Goal: Information Seeking & Learning: Find specific fact

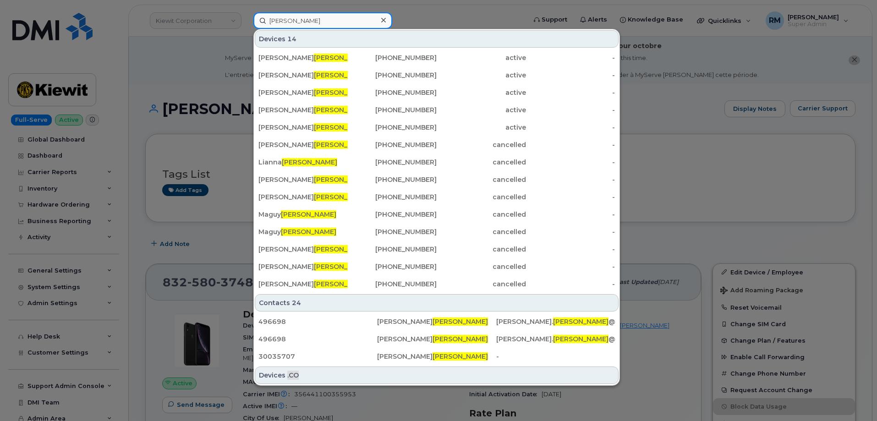
click at [288, 21] on input "Napolitano" at bounding box center [322, 20] width 139 height 17
paste input "301503"
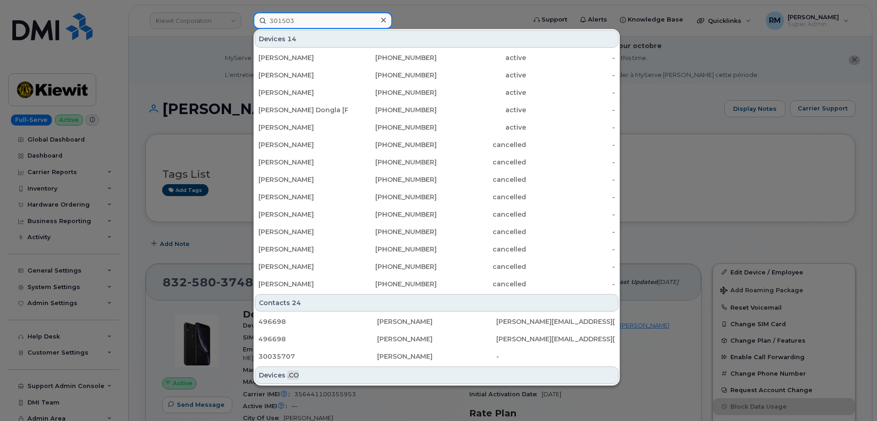
type input "301503"
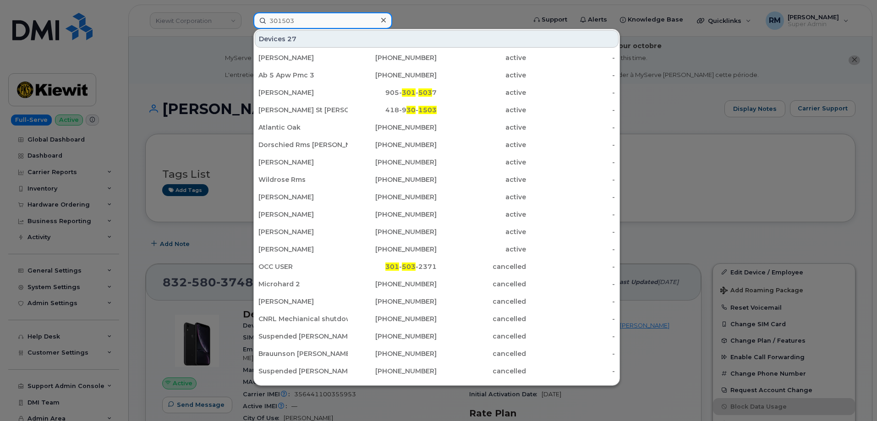
scroll to position [235, 0]
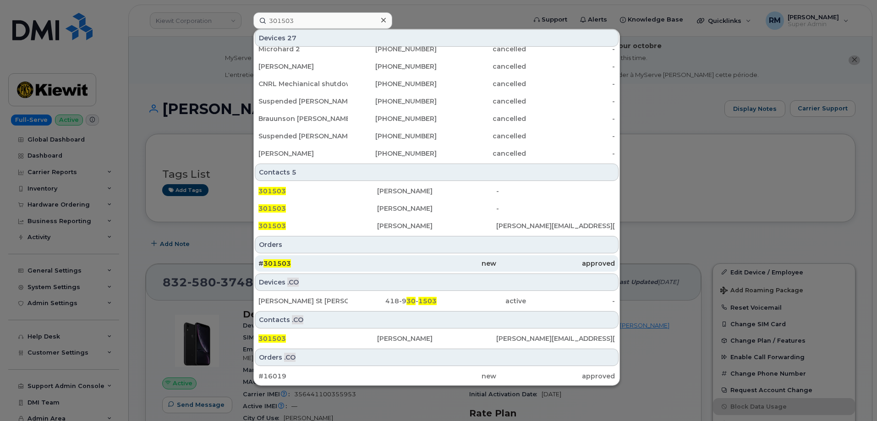
click at [275, 269] on div "# 301503" at bounding box center [318, 263] width 119 height 17
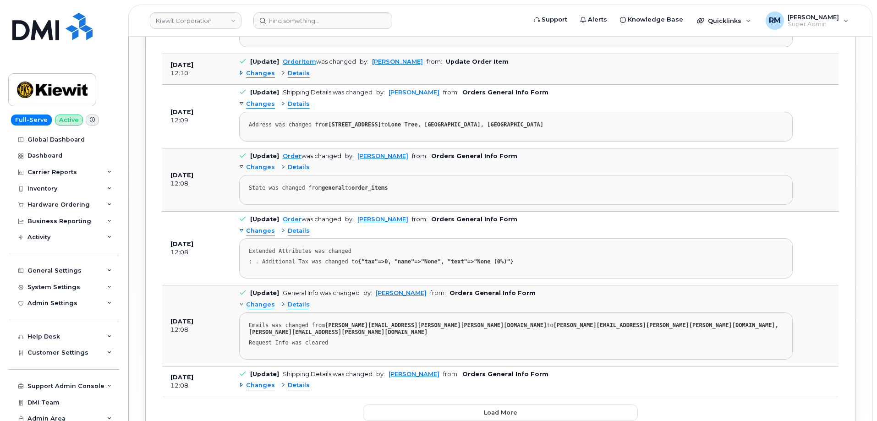
scroll to position [1320, 0]
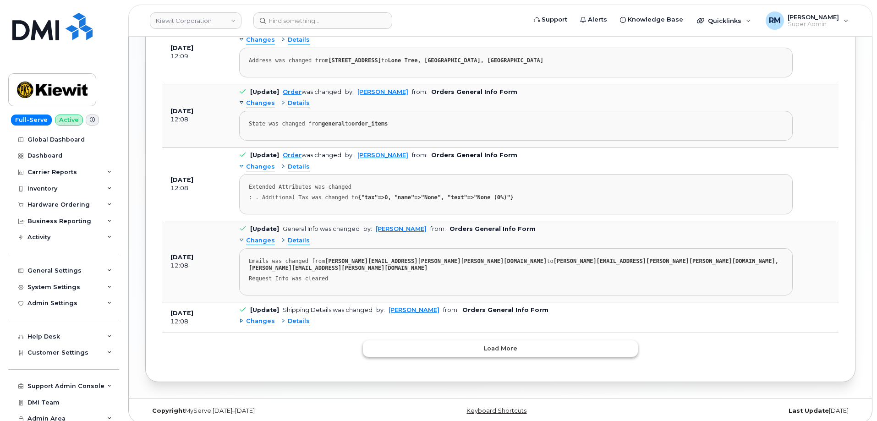
click at [488, 345] on span "Load more" at bounding box center [500, 348] width 33 height 9
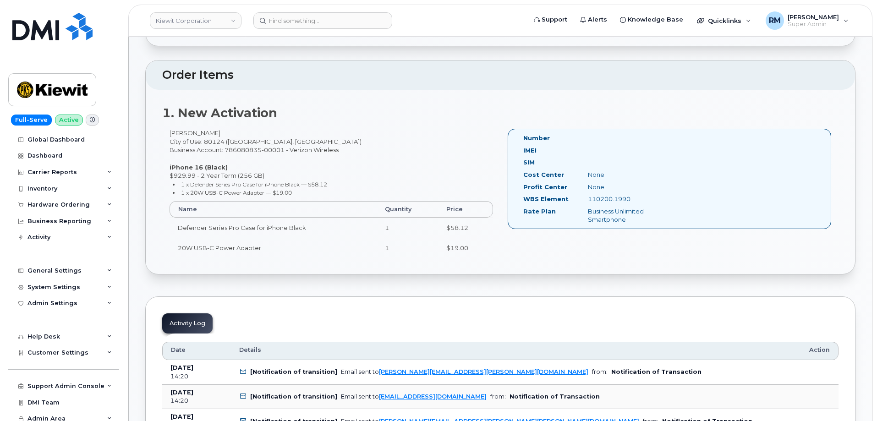
scroll to position [250, 0]
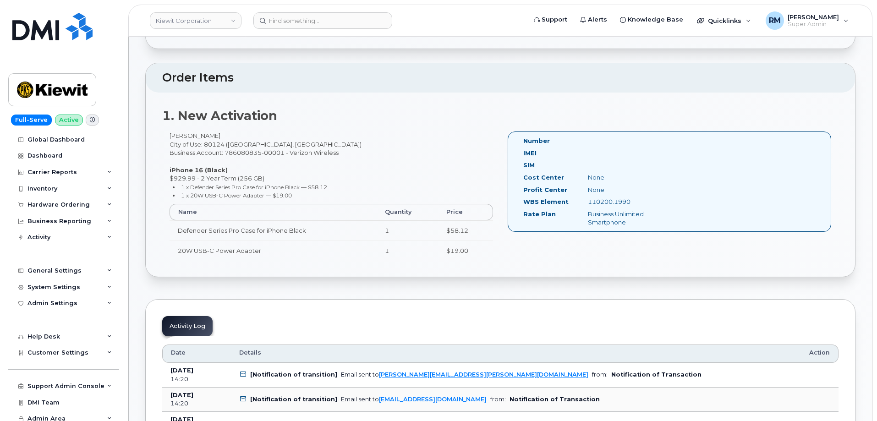
drag, startPoint x: 217, startPoint y: 134, endPoint x: 159, endPoint y: 135, distance: 58.2
click at [159, 135] on div "1. New Activation Neil Napolitano City of Use: 80124 (Lone Tree, CO) Business A…" at bounding box center [501, 185] width 710 height 185
copy div "Neil Napolitano"
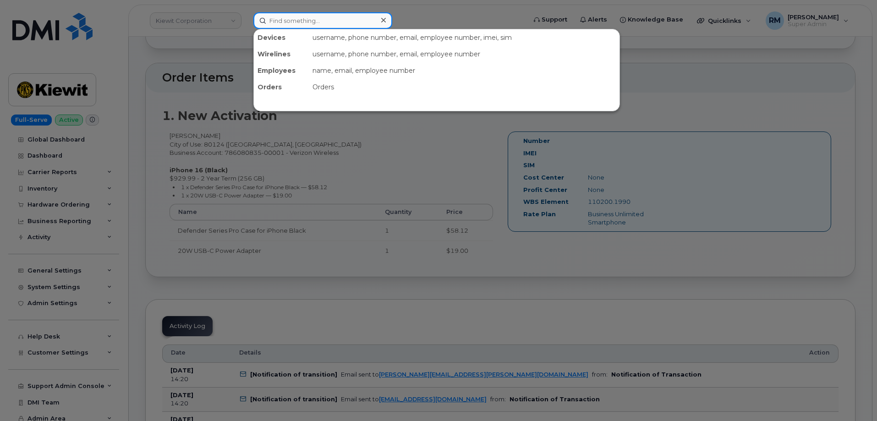
click at [279, 19] on input at bounding box center [322, 20] width 139 height 17
paste input "Neil Napolitano"
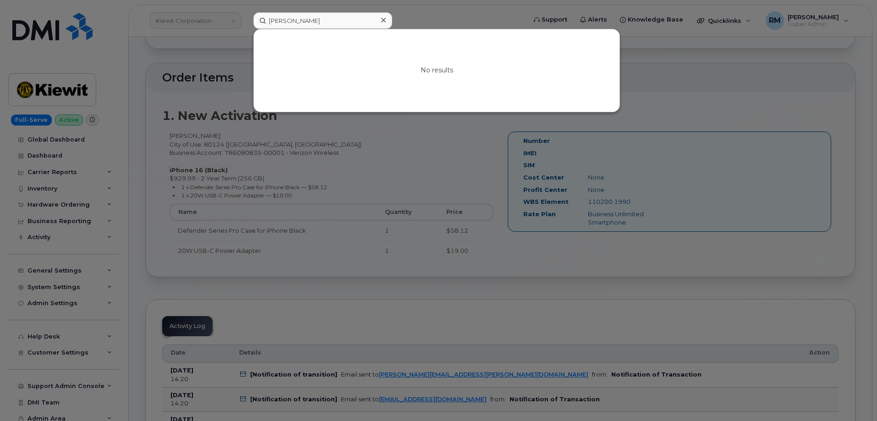
click at [391, 163] on div at bounding box center [438, 210] width 877 height 421
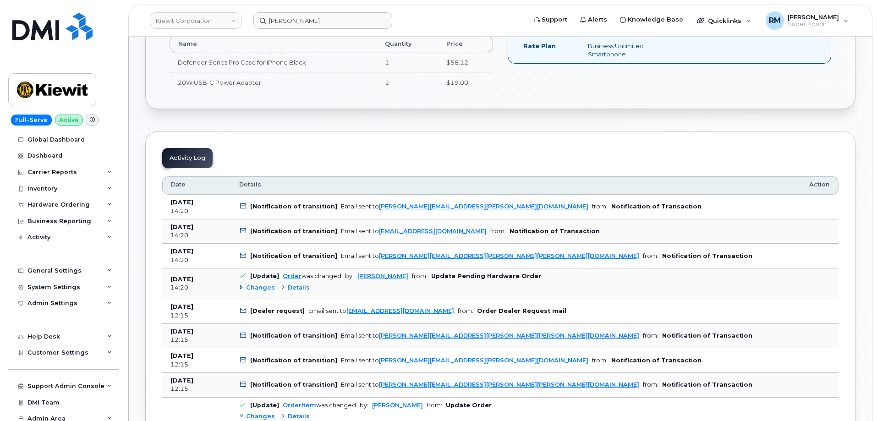
scroll to position [433, 0]
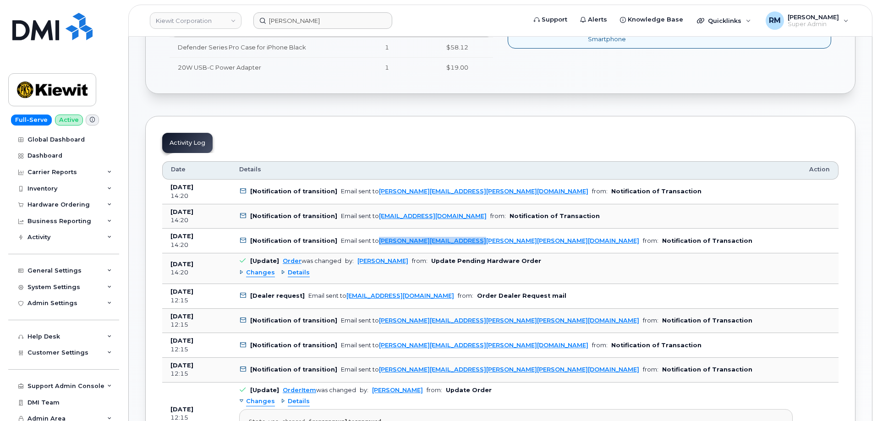
drag, startPoint x: 469, startPoint y: 240, endPoint x: 373, endPoint y: 243, distance: 95.9
click at [373, 243] on td "[Notification of transition] Email sent to valerie.henderson@kiewit.com from: N…" at bounding box center [516, 241] width 570 height 25
copy link "valerie.henderson@kiewit.com"
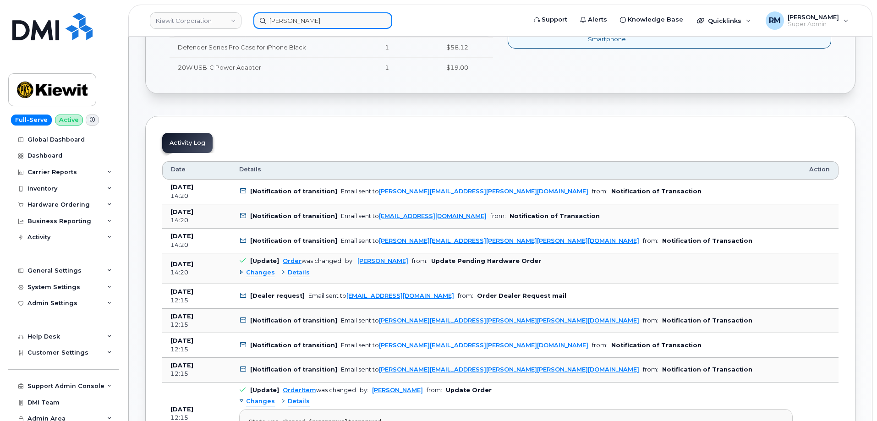
click at [283, 24] on input "Neil Napolitano" at bounding box center [322, 20] width 139 height 17
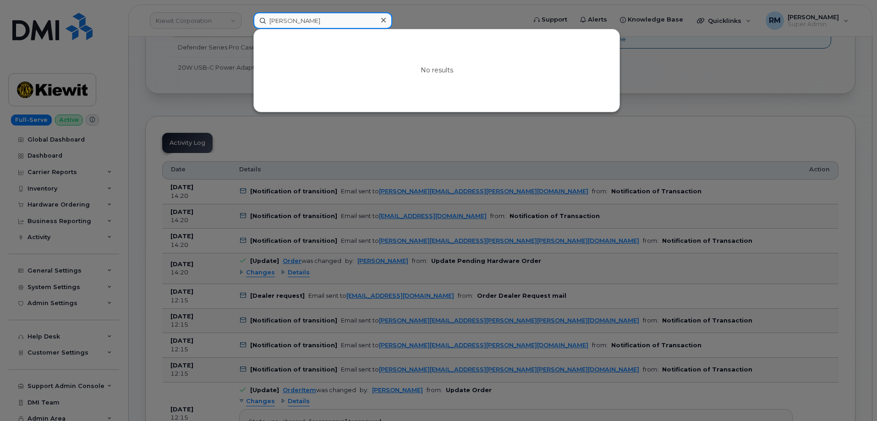
click at [283, 24] on input "Neil Napolitano" at bounding box center [322, 20] width 139 height 17
paste input "Ashley Smidt's"
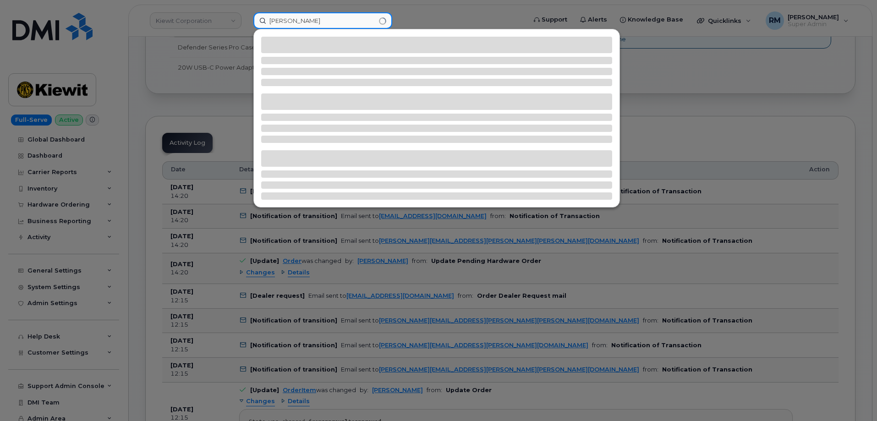
click at [336, 21] on input "Ashley Smidt's" at bounding box center [322, 20] width 139 height 17
type input "Ashley Smidt"
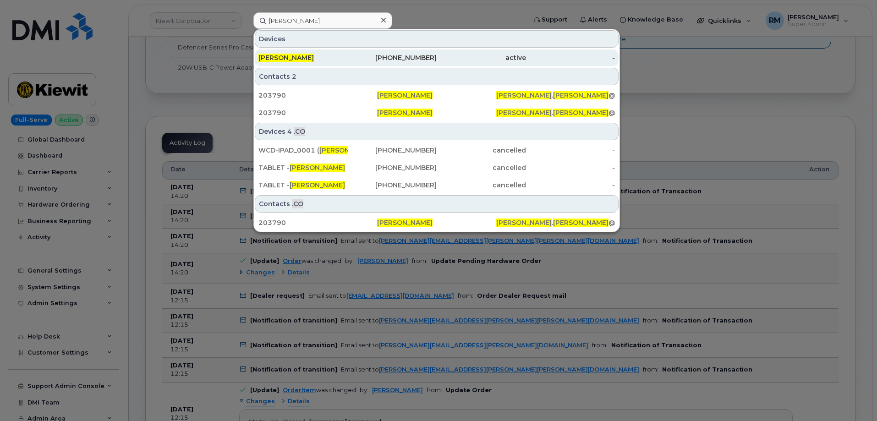
click at [303, 60] on div "Ashley Smidt" at bounding box center [303, 57] width 89 height 9
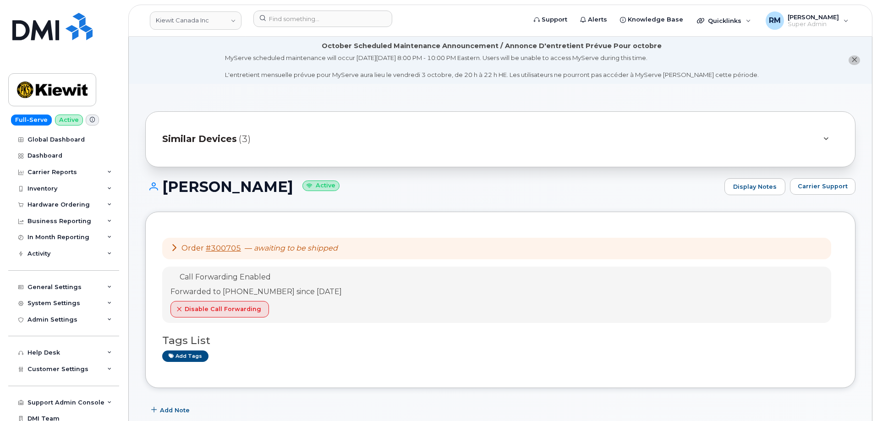
click at [363, 192] on h1 "Ashley Smidt Active" at bounding box center [432, 187] width 575 height 16
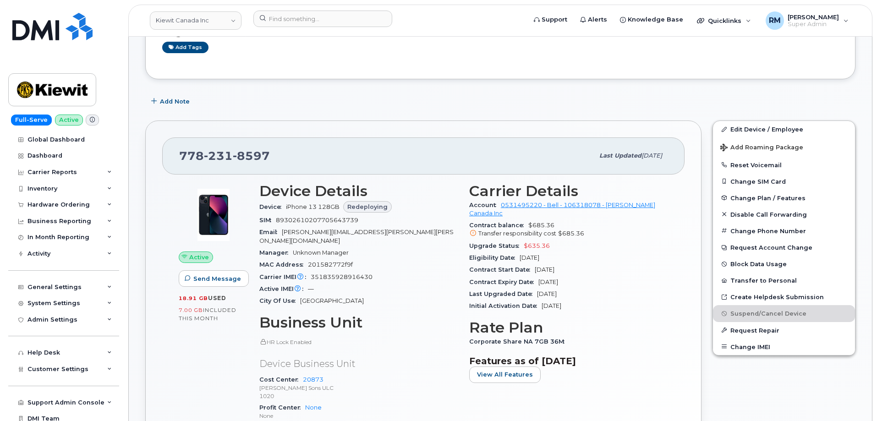
scroll to position [321, 0]
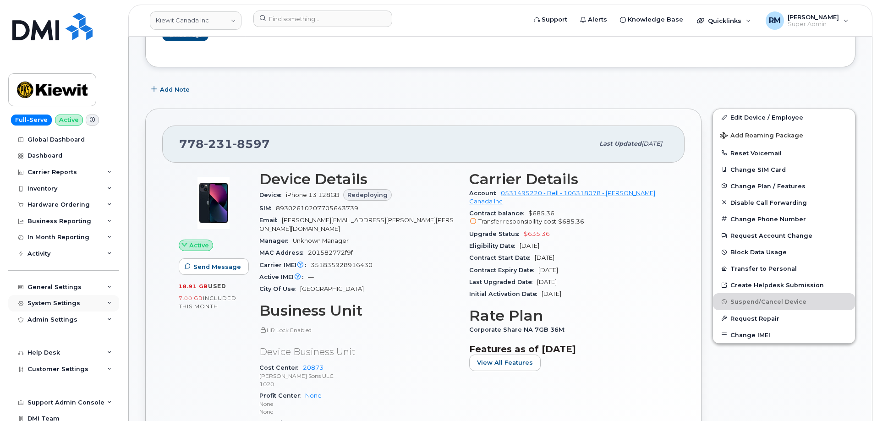
click at [78, 303] on div "System Settings" at bounding box center [63, 303] width 111 height 17
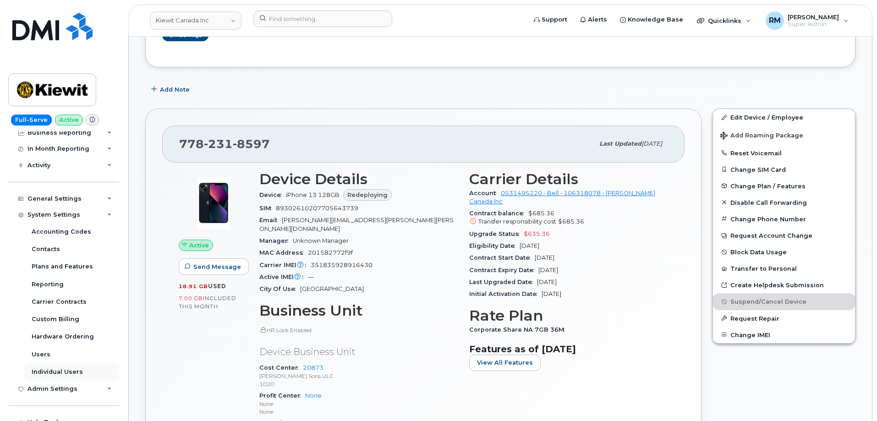
scroll to position [180, 0]
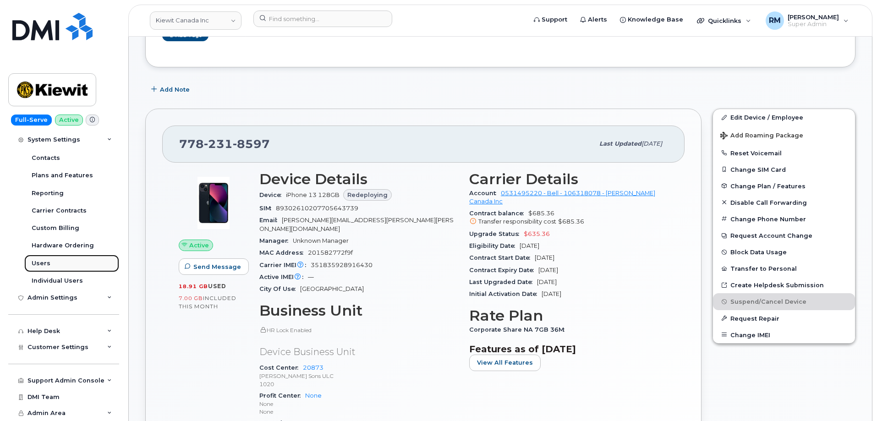
click at [38, 264] on div "Users" at bounding box center [41, 263] width 19 height 8
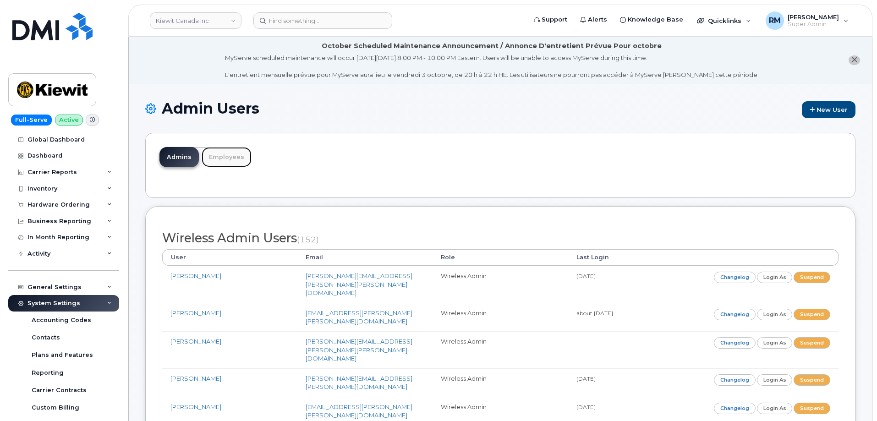
click at [225, 157] on link "Employees" at bounding box center [227, 157] width 50 height 20
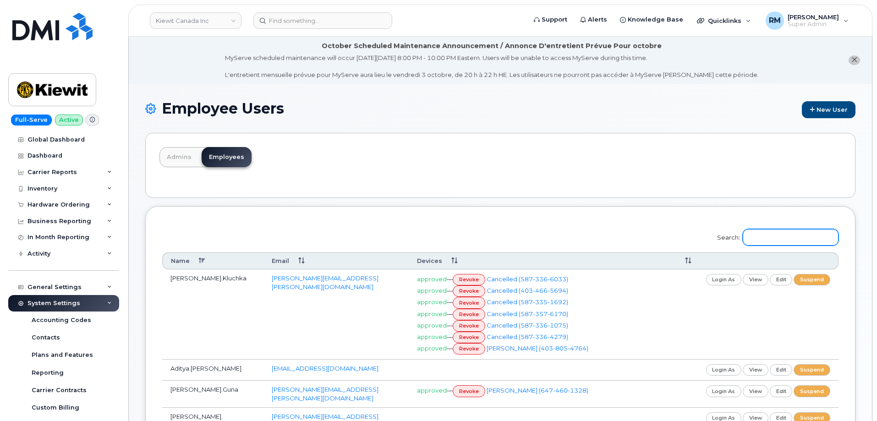
click at [770, 241] on input "Search:" at bounding box center [791, 237] width 96 height 17
paste input "[PERSON_NAME]"
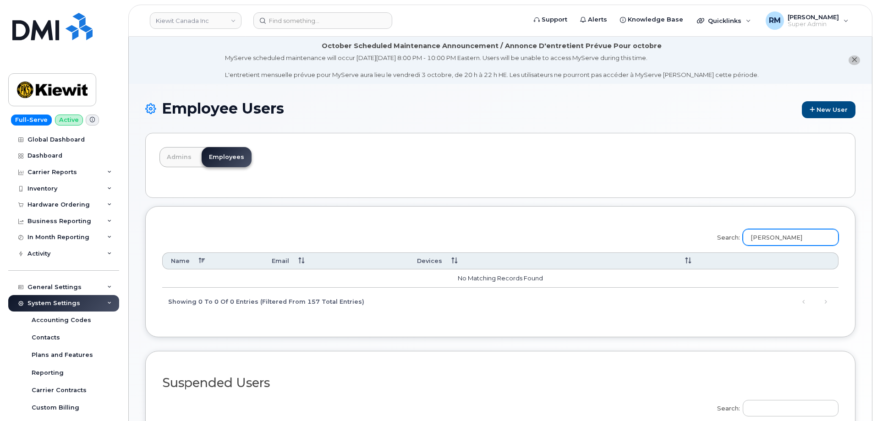
type input "[PERSON_NAME]"
click at [200, 20] on link "Kiewit Canada Inc" at bounding box center [196, 20] width 92 height 17
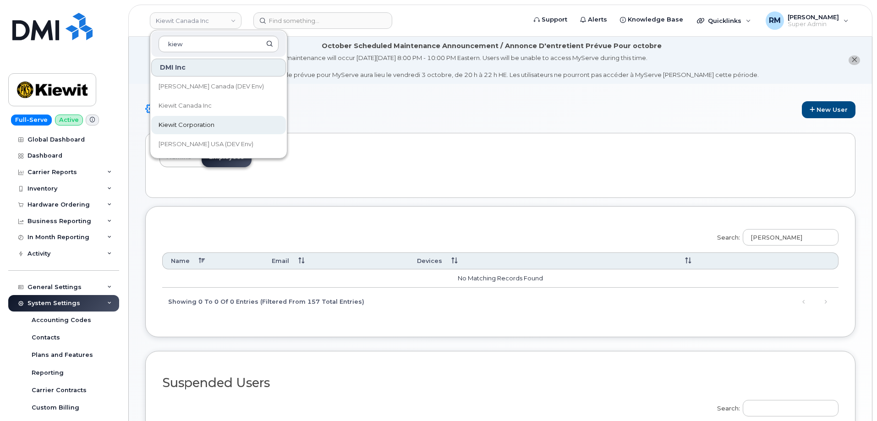
type input "kiew"
click at [222, 127] on link "Kiewit Corporation" at bounding box center [218, 125] width 135 height 18
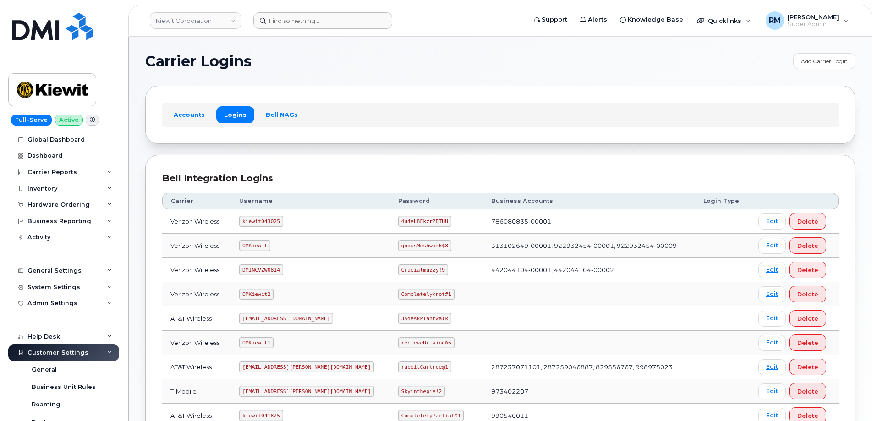
scroll to position [182, 0]
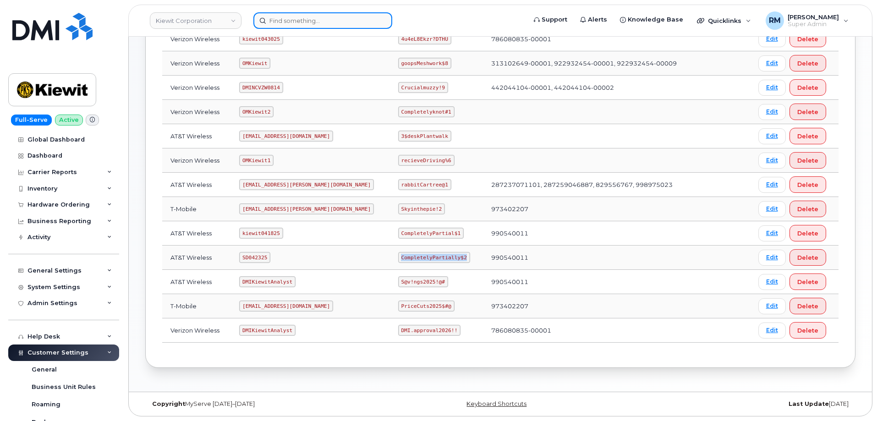
click at [292, 23] on input at bounding box center [322, 20] width 139 height 17
paste input "[PERSON_NAME]"
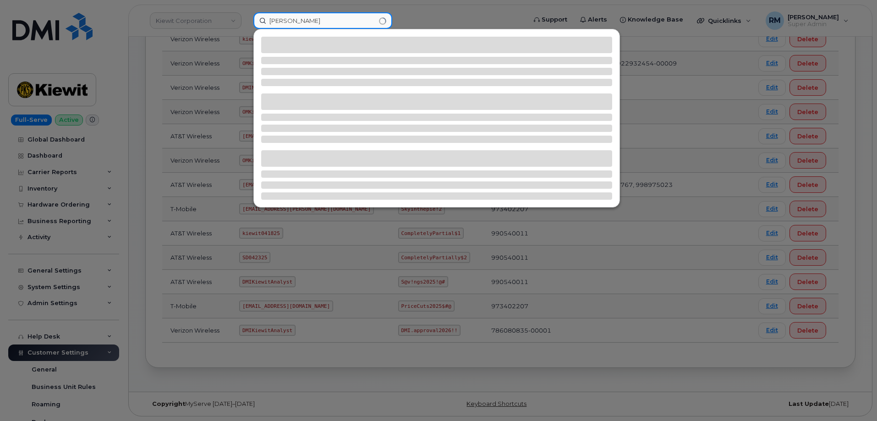
type input "[PERSON_NAME]"
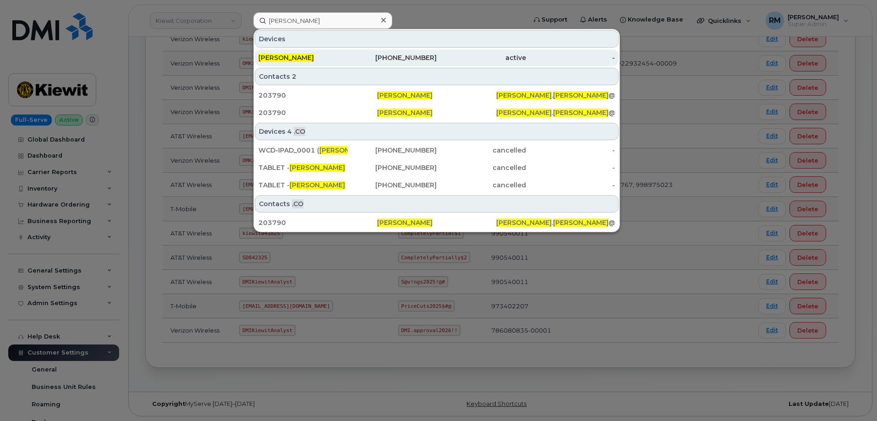
click at [291, 58] on span "Ashley Smidt" at bounding box center [286, 58] width 55 height 8
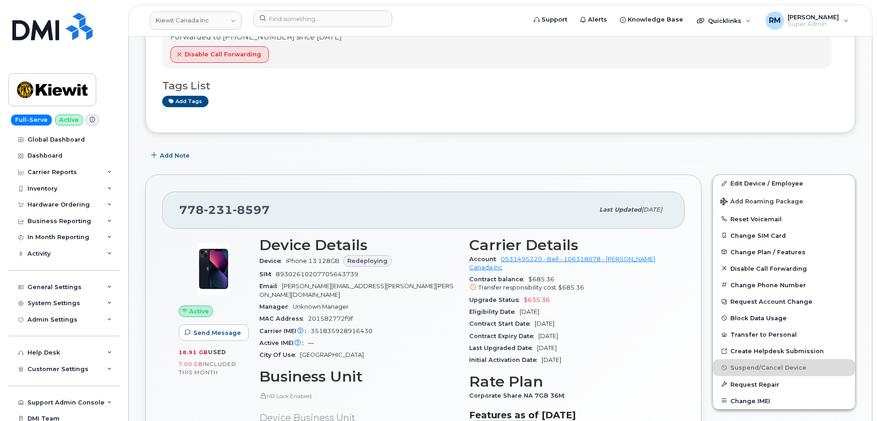
scroll to position [275, 0]
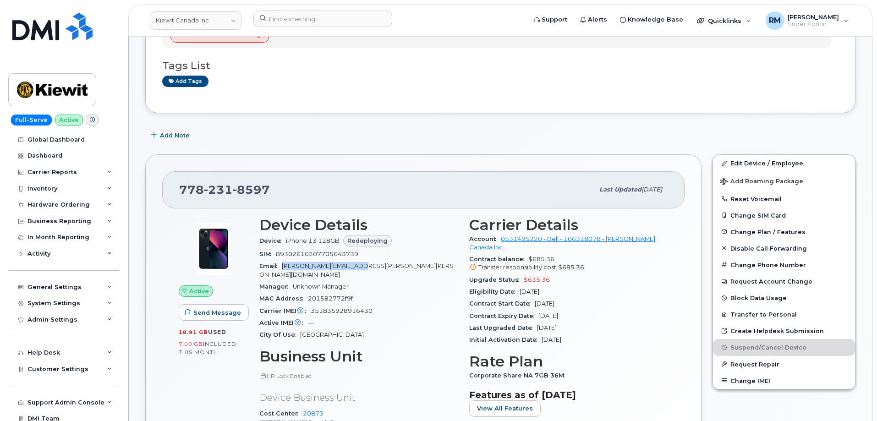
drag, startPoint x: 374, startPoint y: 264, endPoint x: 284, endPoint y: 270, distance: 90.5
click at [284, 270] on div "Email ASHLEY.SMIDT@KIEWIT.COM" at bounding box center [358, 270] width 199 height 21
copy span "ASHLEY.SMIDT@KIEWIT.COM"
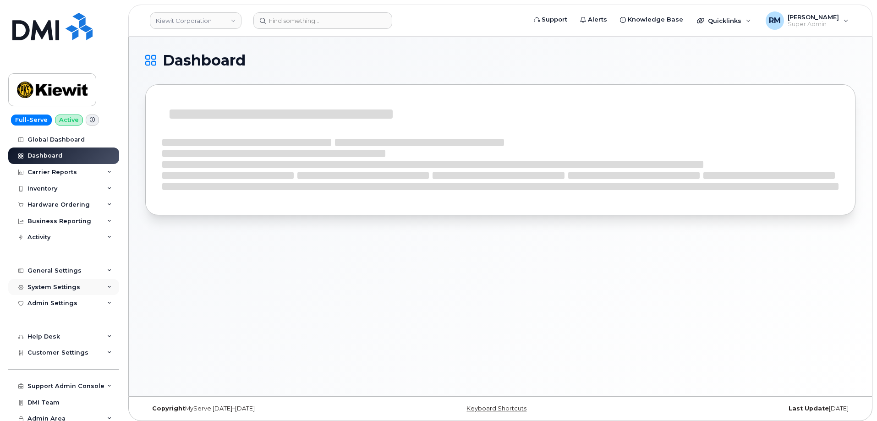
click at [48, 286] on div "System Settings" at bounding box center [54, 287] width 53 height 7
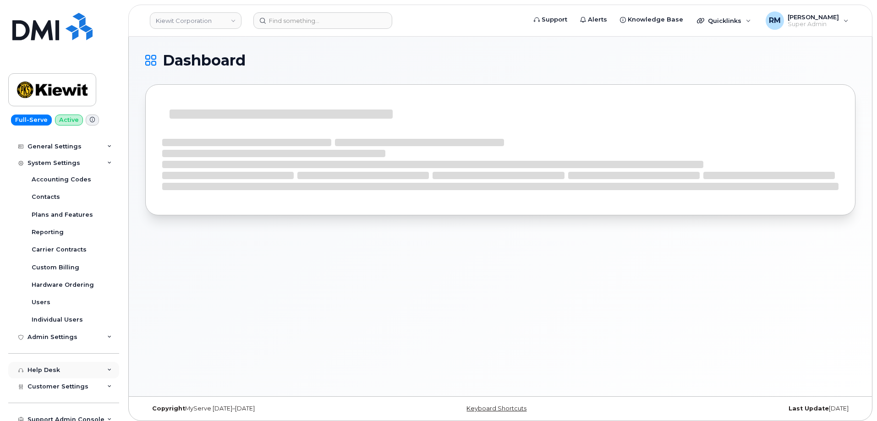
scroll to position [138, 0]
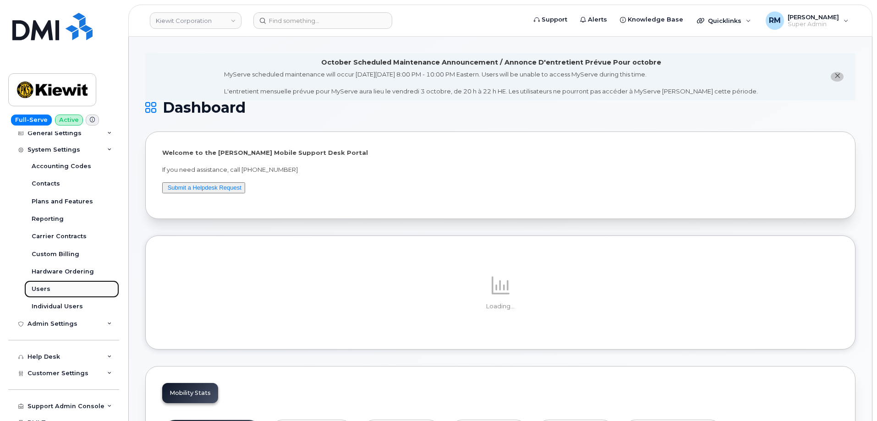
click at [44, 287] on div "Users" at bounding box center [41, 289] width 19 height 8
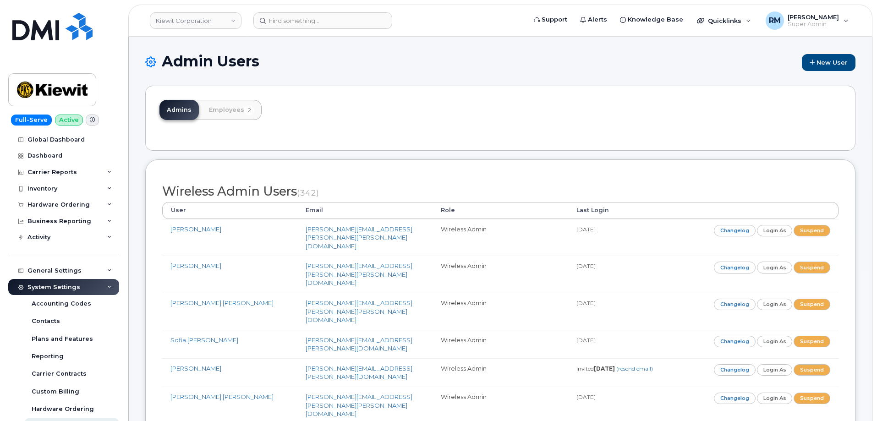
click at [221, 112] on link "Employees 2" at bounding box center [232, 110] width 60 height 20
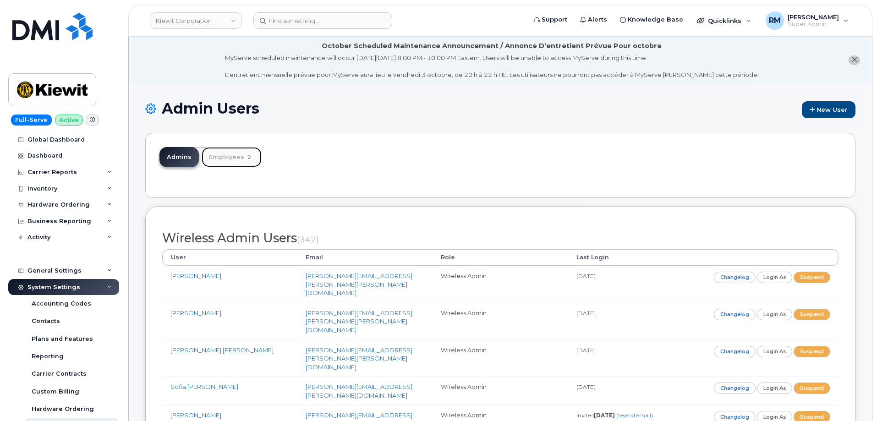
click at [226, 159] on link "Employees 2" at bounding box center [232, 157] width 60 height 20
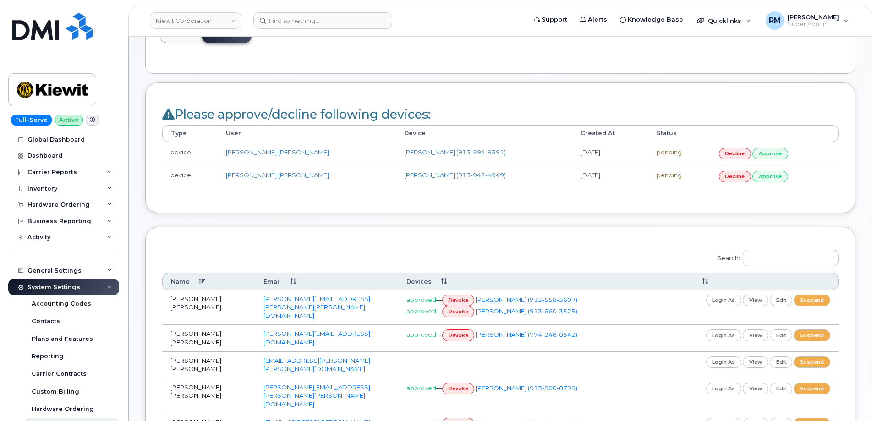
scroll to position [92, 0]
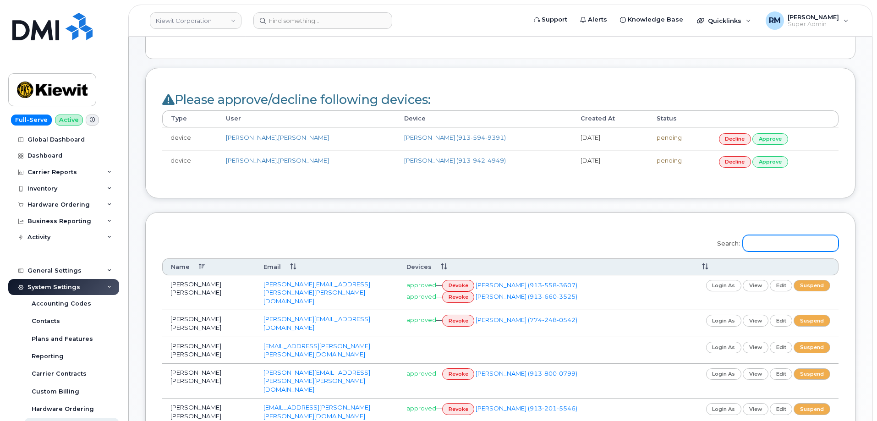
click at [774, 246] on input "Search:" at bounding box center [791, 243] width 96 height 17
paste input "[PERSON_NAME][EMAIL_ADDRESS][PERSON_NAME][PERSON_NAME][DOMAIN_NAME]"
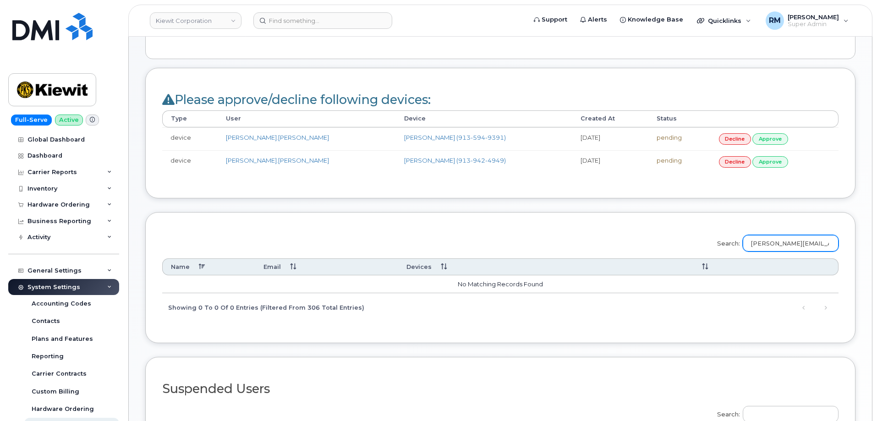
scroll to position [0, 17]
drag, startPoint x: 786, startPoint y: 243, endPoint x: 880, endPoint y: 238, distance: 93.6
click at [877, 238] on html "[PERSON_NAME] Corporation Support Alerts Knowledge Base Quicklinks Suspend / Ca…" at bounding box center [438, 249] width 877 height 683
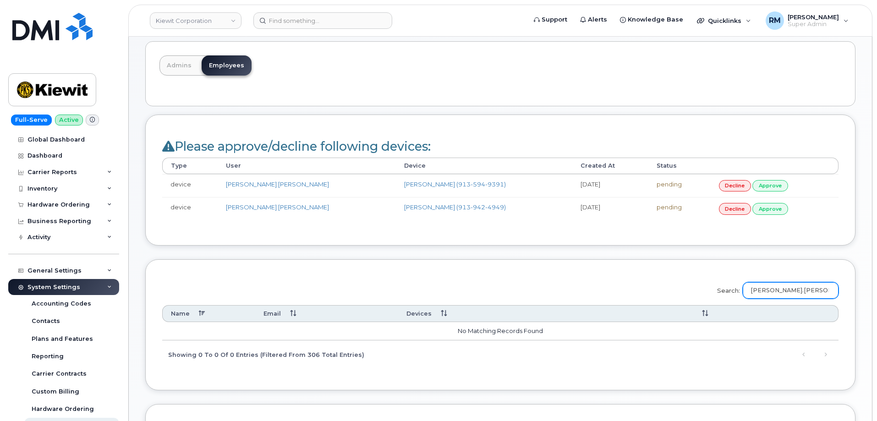
scroll to position [139, 0]
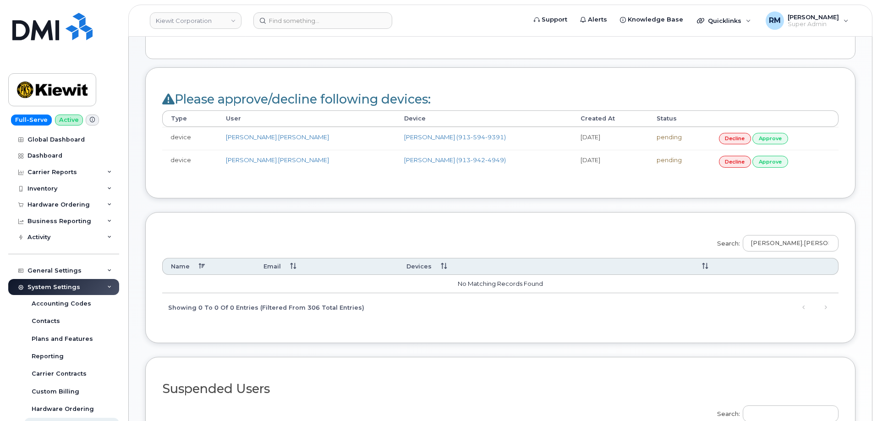
click at [390, 230] on div "Search: [PERSON_NAME].[PERSON_NAME] Name Email Devices No matching records foun…" at bounding box center [500, 275] width 677 height 93
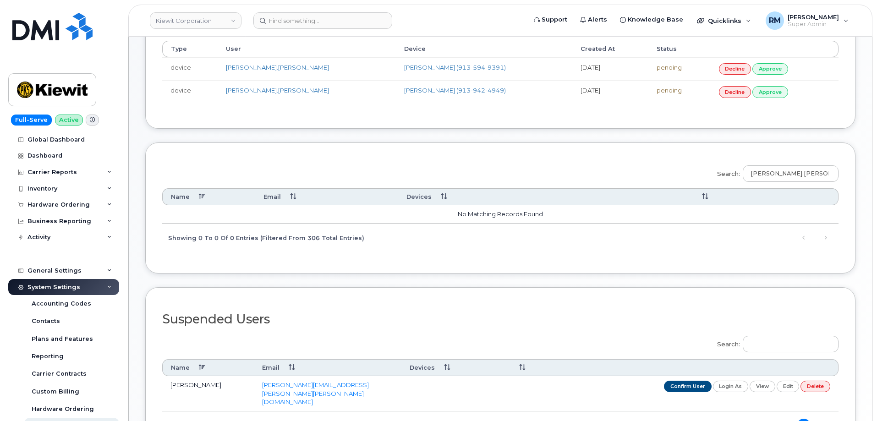
scroll to position [203, 0]
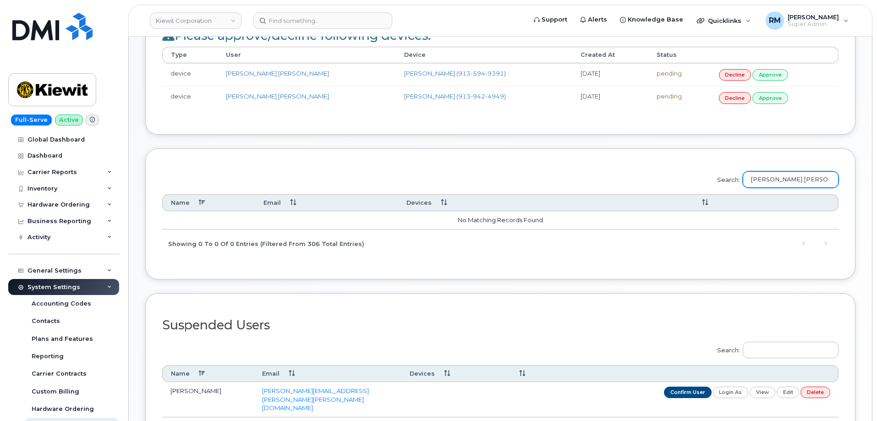
drag, startPoint x: 813, startPoint y: 176, endPoint x: 637, endPoint y: 174, distance: 176.0
click at [637, 174] on div "Search: [PERSON_NAME].[PERSON_NAME] Name Email Devices No matching records foun…" at bounding box center [500, 211] width 677 height 93
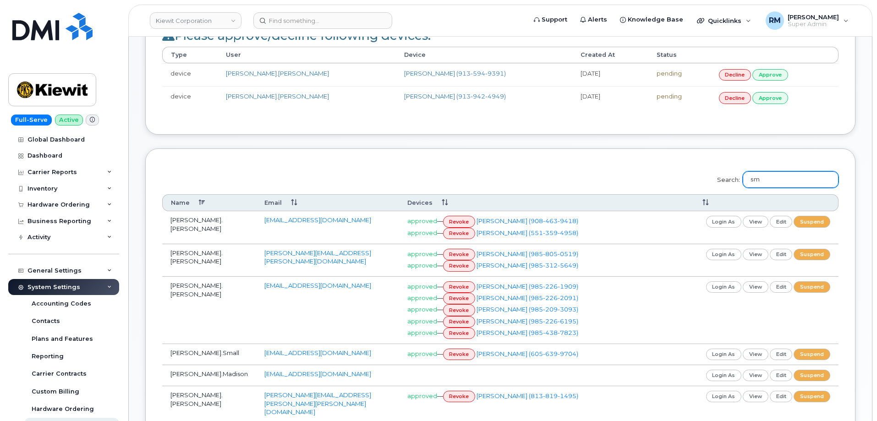
type input "s"
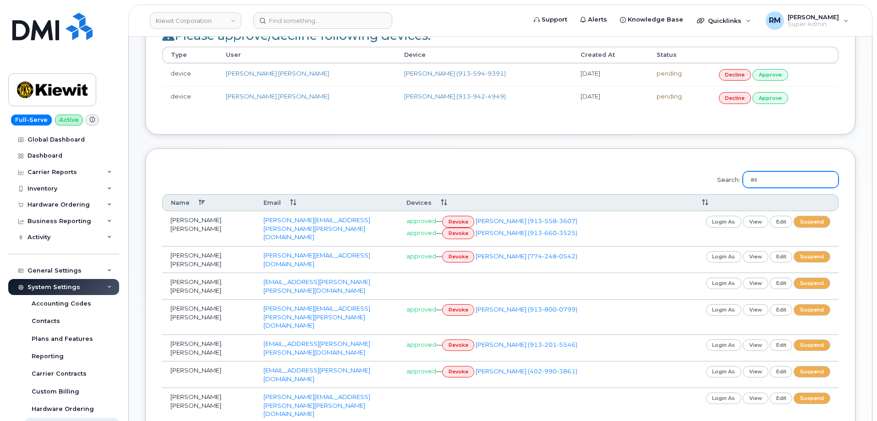
type input "a"
click at [610, 170] on div "Search: Name Email Devices [PERSON_NAME].Giddens [EMAIL_ADDRESS][PERSON_NAME][P…" at bounding box center [500, 363] width 677 height 396
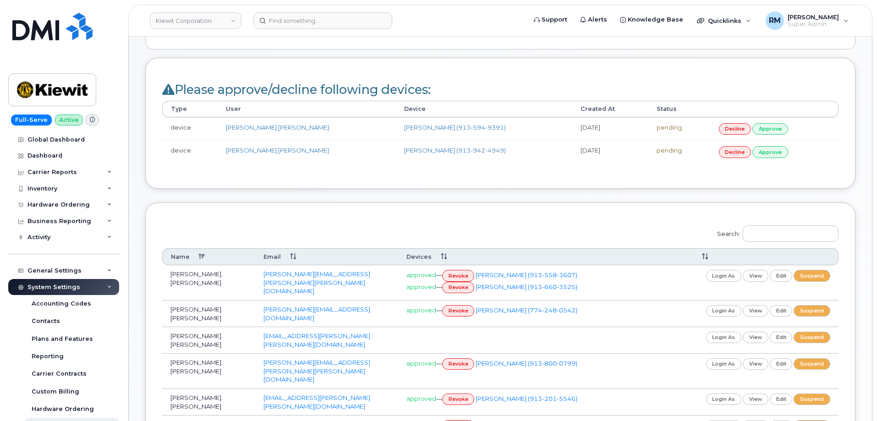
scroll to position [65, 0]
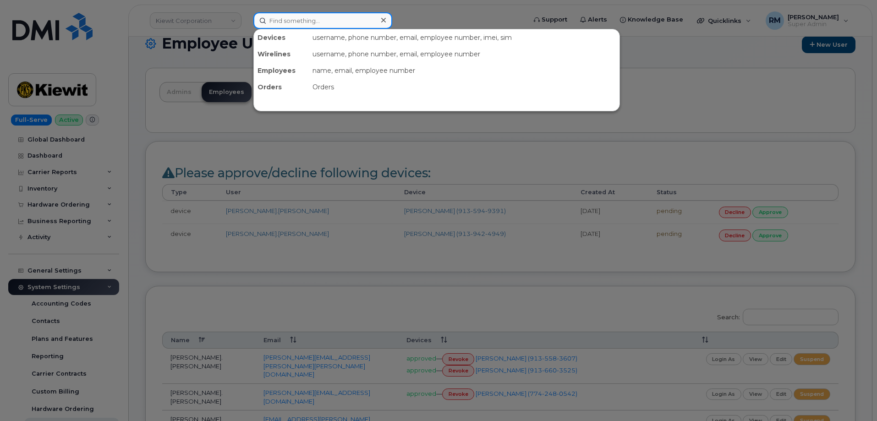
click at [275, 22] on input at bounding box center [322, 20] width 139 height 17
paste input "[PERSON_NAME][EMAIL_ADDRESS][PERSON_NAME][PERSON_NAME][DOMAIN_NAME]"
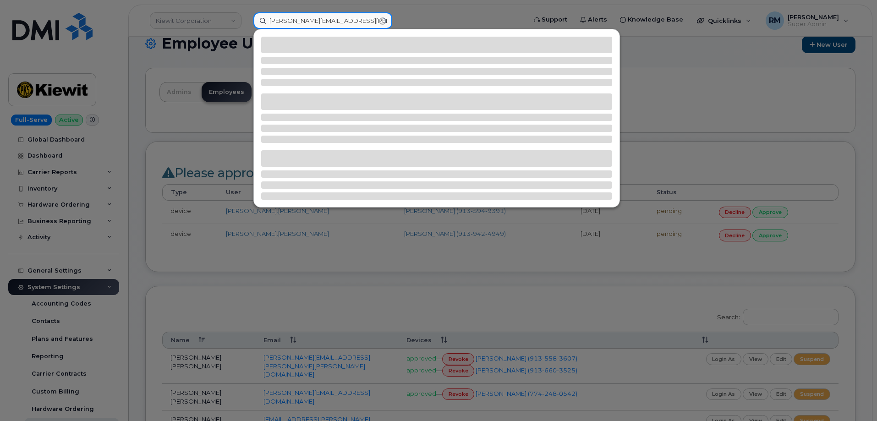
type input "[PERSON_NAME][EMAIL_ADDRESS][PERSON_NAME][PERSON_NAME][DOMAIN_NAME]"
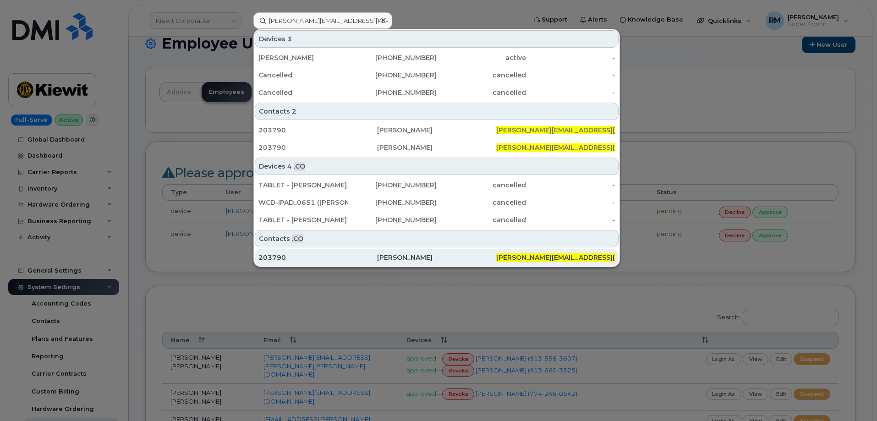
click at [293, 262] on div "203790" at bounding box center [318, 257] width 119 height 9
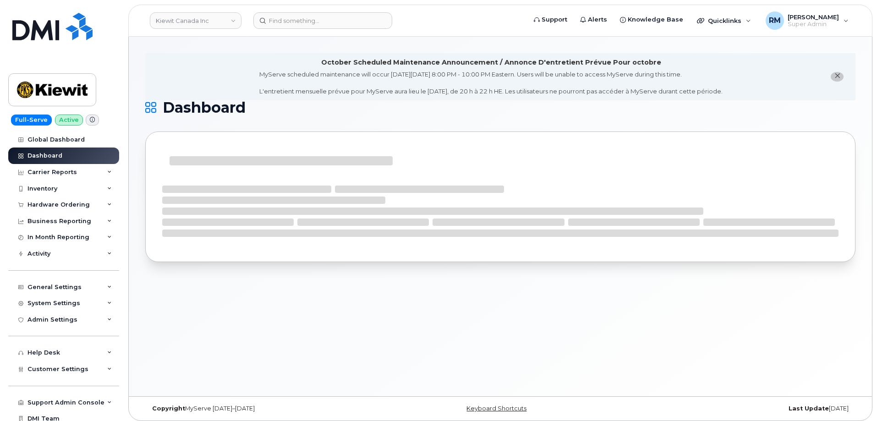
click at [196, 68] on li "October Scheduled Maintenance Announcement / Annonce D'entretient Prévue Pour o…" at bounding box center [500, 76] width 710 height 47
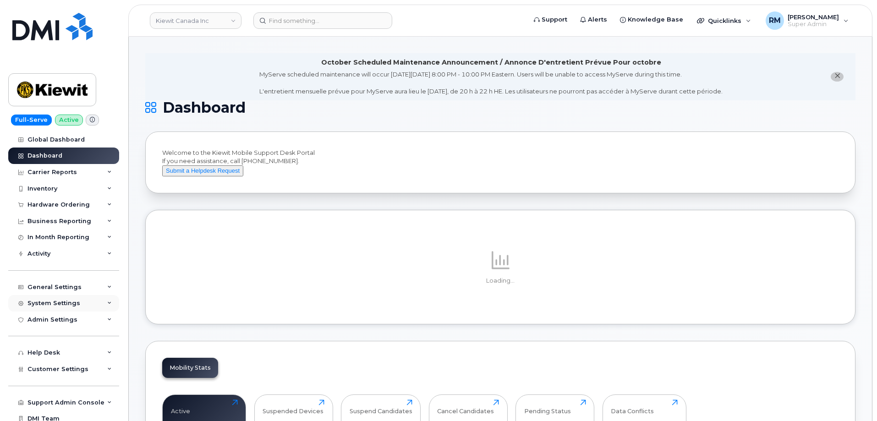
click at [58, 305] on div "System Settings" at bounding box center [54, 303] width 53 height 7
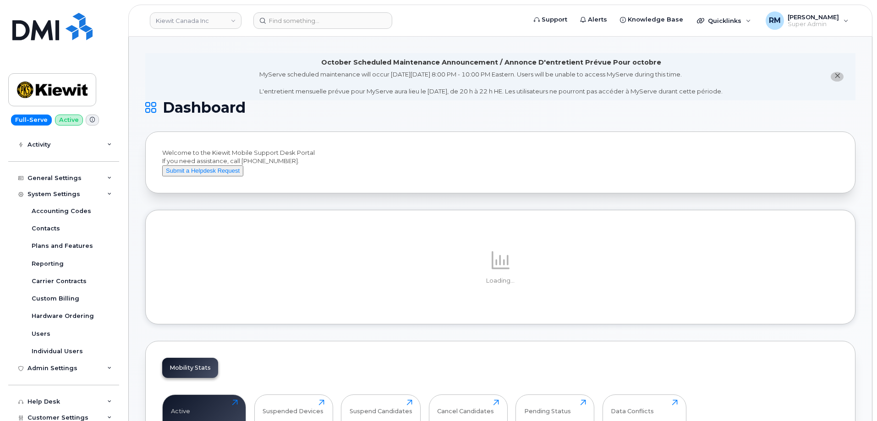
scroll to position [138, 0]
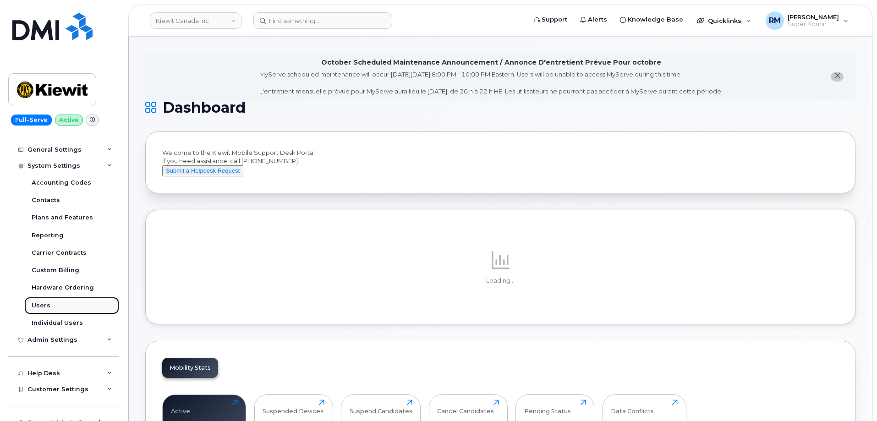
click at [43, 305] on div "Users" at bounding box center [41, 306] width 19 height 8
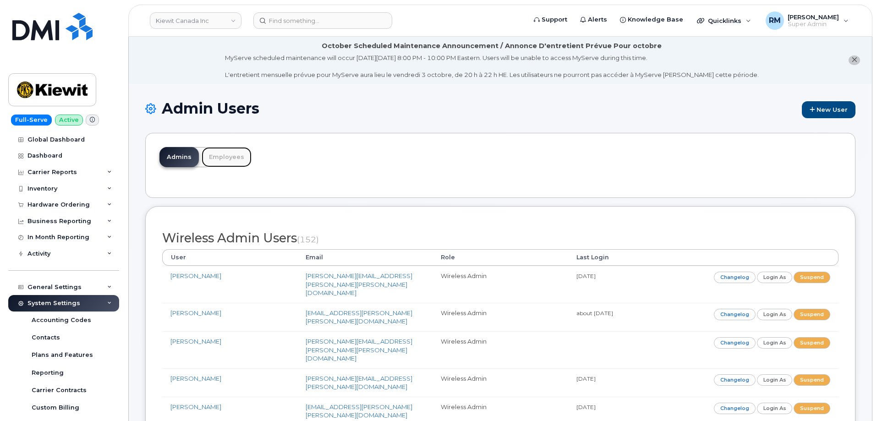
click at [222, 159] on link "Employees" at bounding box center [227, 157] width 50 height 20
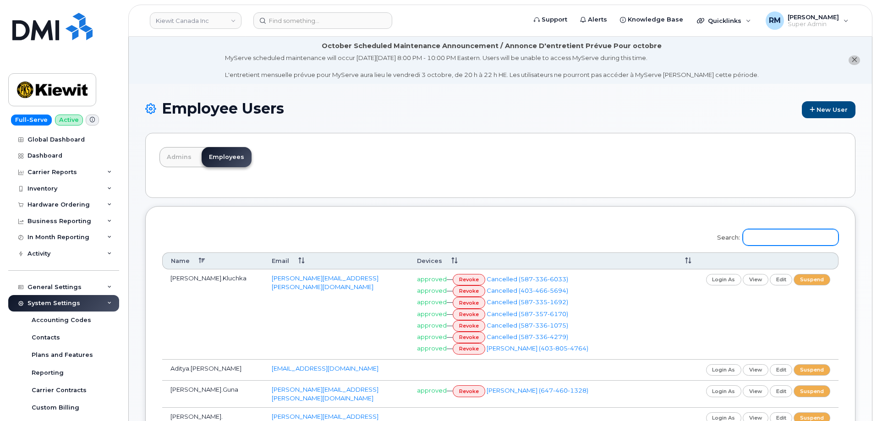
click at [780, 236] on input "Search:" at bounding box center [791, 237] width 96 height 17
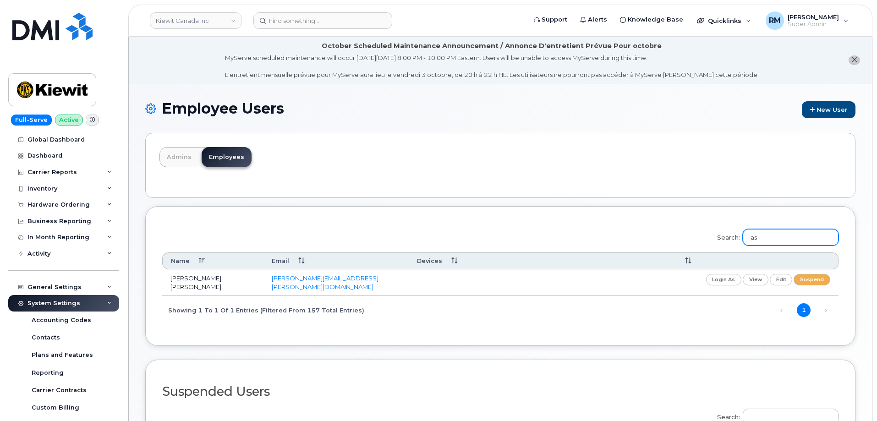
type input "a"
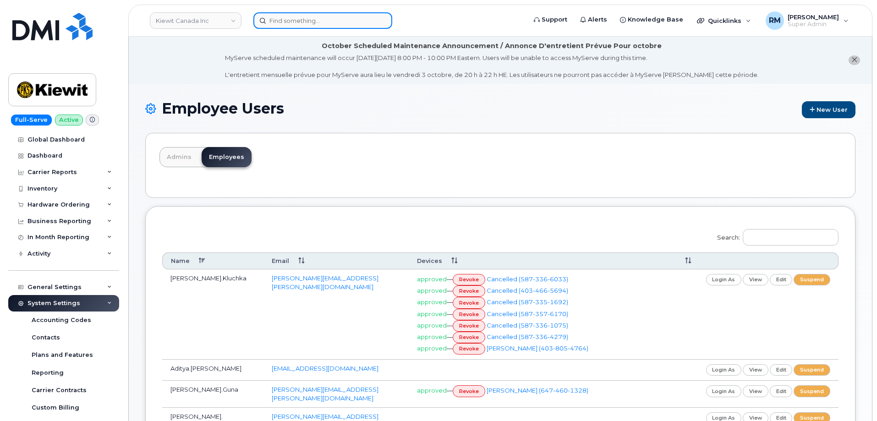
click at [293, 24] on input at bounding box center [322, 20] width 139 height 17
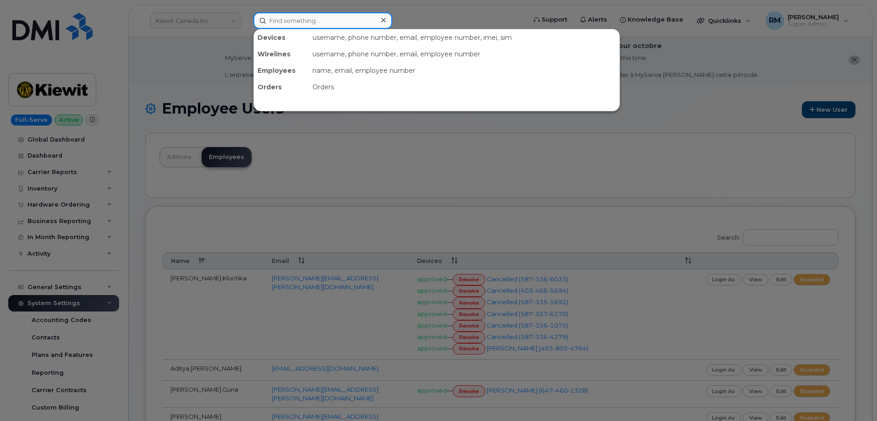
paste input "300705"
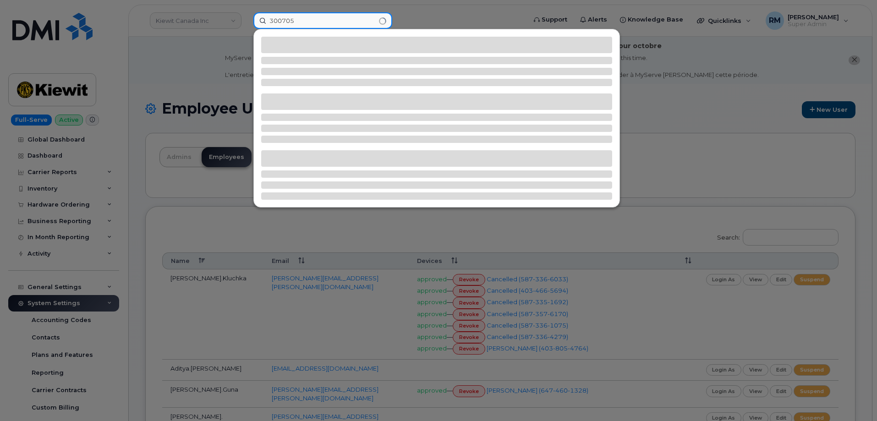
type input "300705"
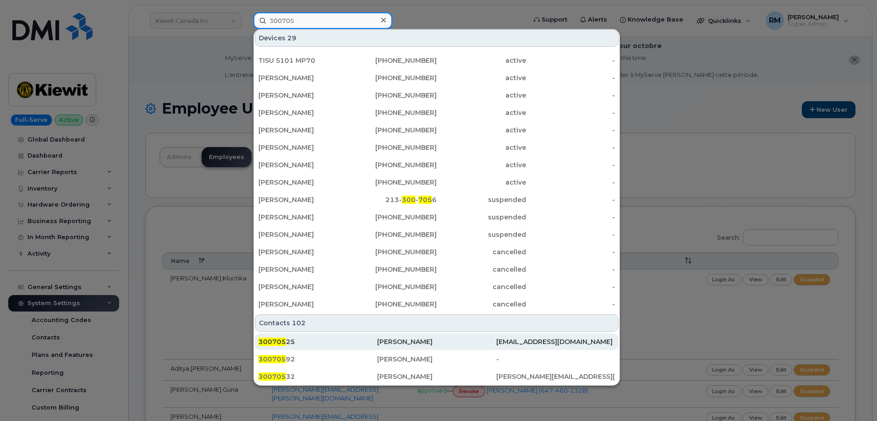
scroll to position [177, 0]
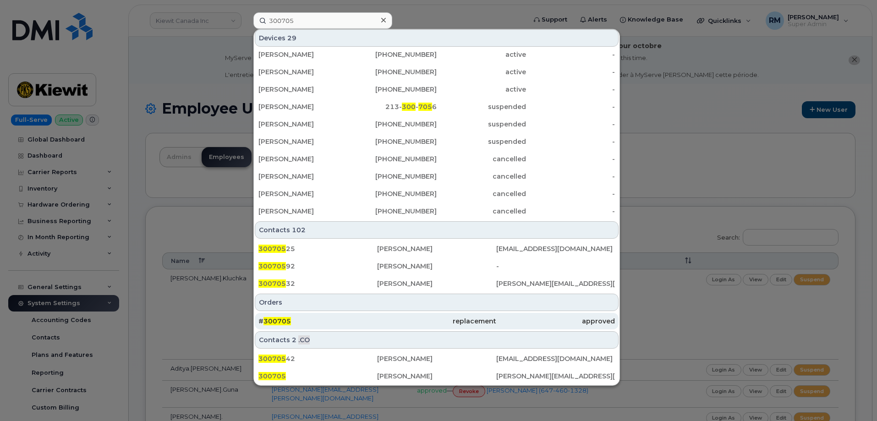
click at [285, 319] on span "300705" at bounding box center [278, 321] width 28 height 8
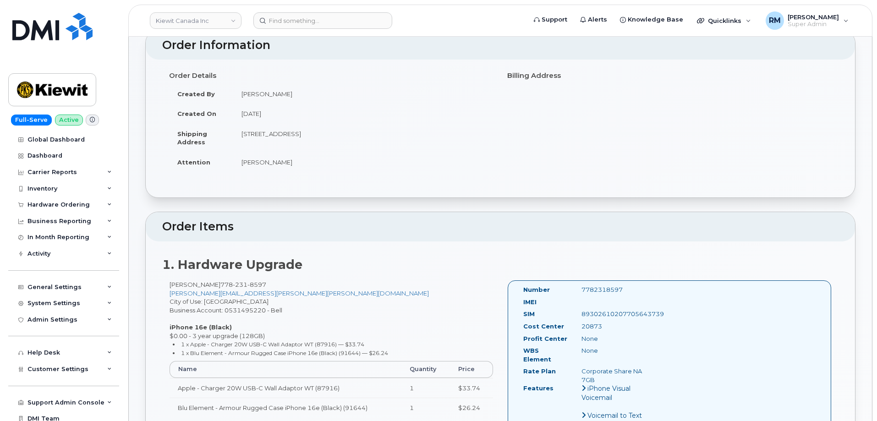
scroll to position [138, 0]
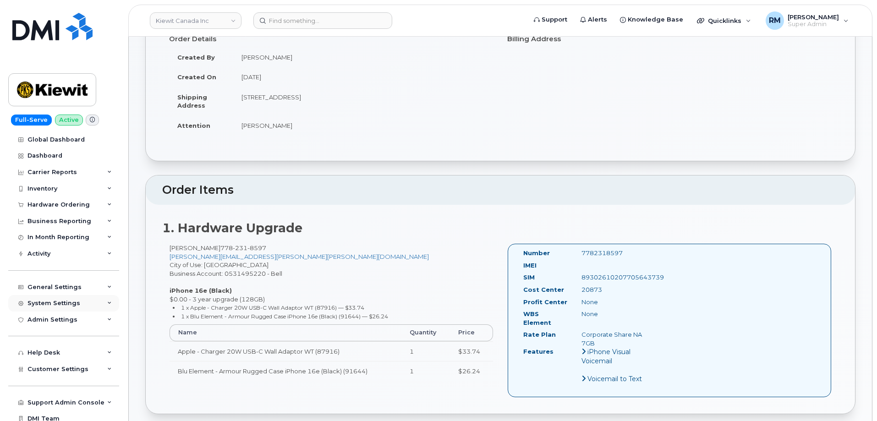
click at [61, 305] on div "System Settings" at bounding box center [54, 303] width 53 height 7
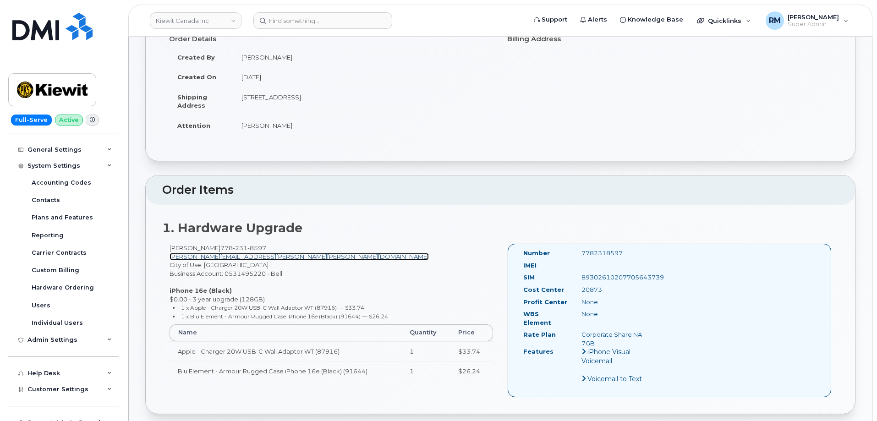
click at [219, 258] on link "ASHLEY.SMIDT@KIEWIT.COM" at bounding box center [299, 256] width 259 height 7
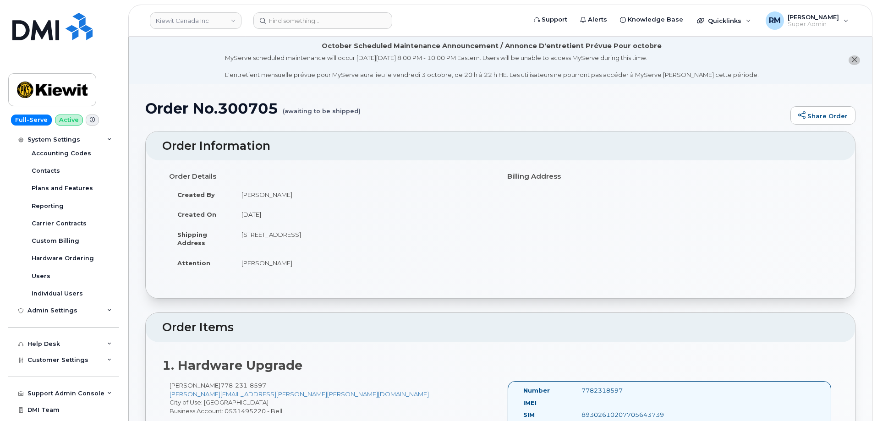
scroll to position [180, 0]
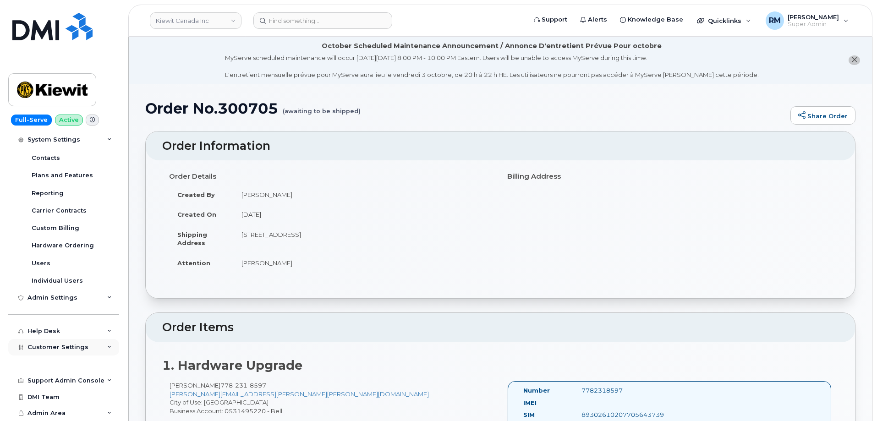
click at [58, 348] on span "Customer Settings" at bounding box center [58, 347] width 61 height 7
click at [66, 349] on span "Customer Settings" at bounding box center [58, 347] width 61 height 7
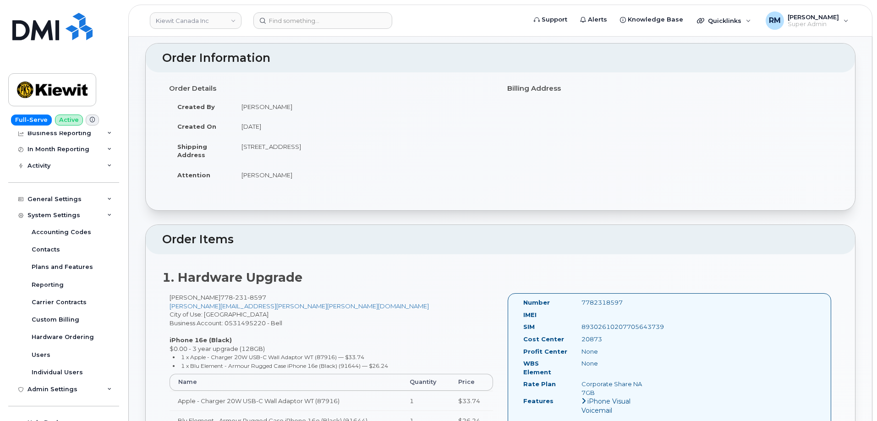
scroll to position [92, 0]
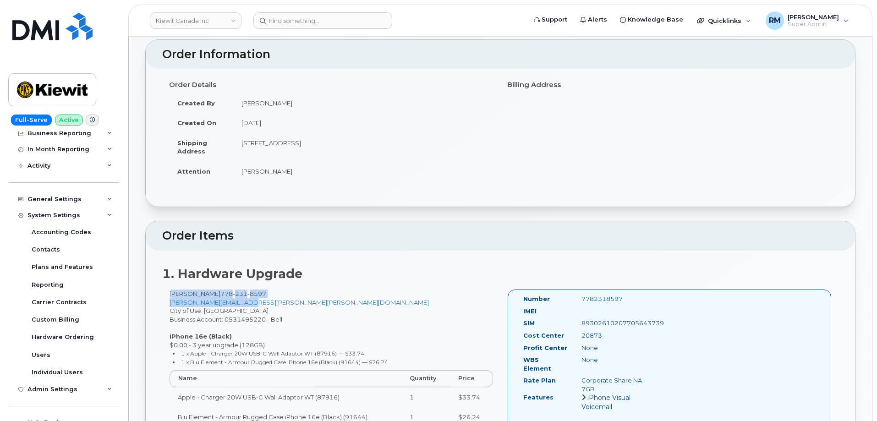
drag, startPoint x: 267, startPoint y: 302, endPoint x: 171, endPoint y: 294, distance: 96.6
click at [171, 294] on div "Ashley Smidt 778 231 8597 ASHLEY.SMIDT@KIEWIT.COM City of Use: Vancouver Busine…" at bounding box center [331, 362] width 338 height 145
copy div "Ashley Smidt 778 231 8597 ASHLEY.SMIDT@KIEWIT.COM"
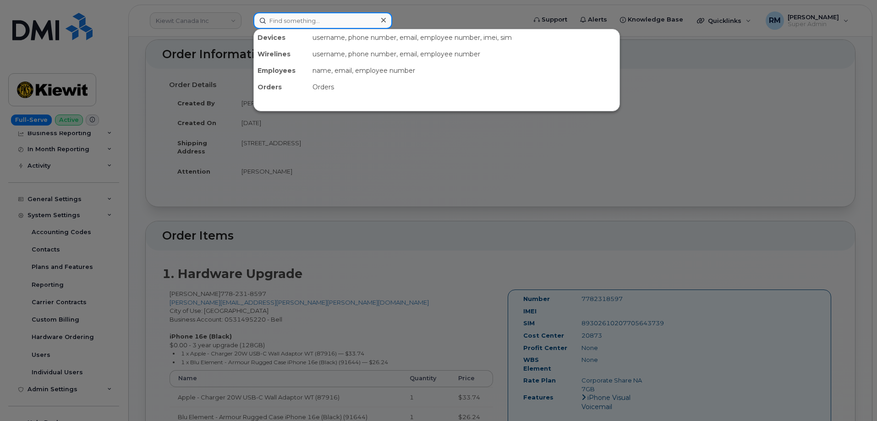
click at [305, 25] on input at bounding box center [322, 20] width 139 height 17
paste input "JOE.STANLEY@KIEWIT.COM"
type input "JOE.STANLEY@KIEWIT.COM"
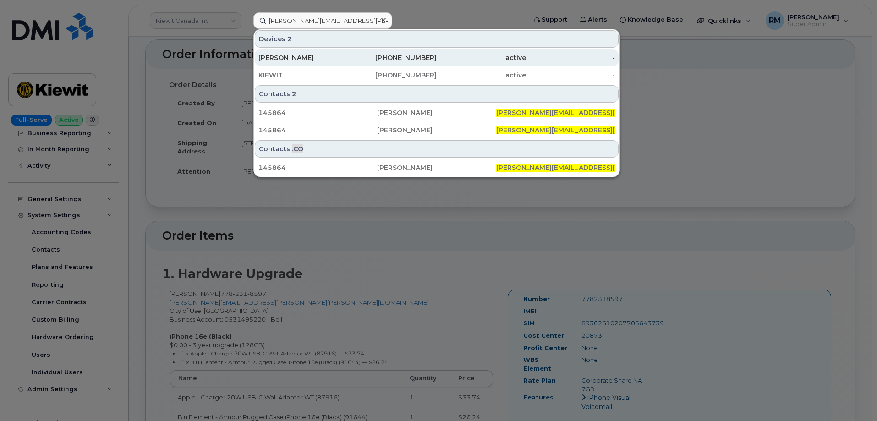
click at [286, 60] on div "[PERSON_NAME]" at bounding box center [303, 57] width 89 height 9
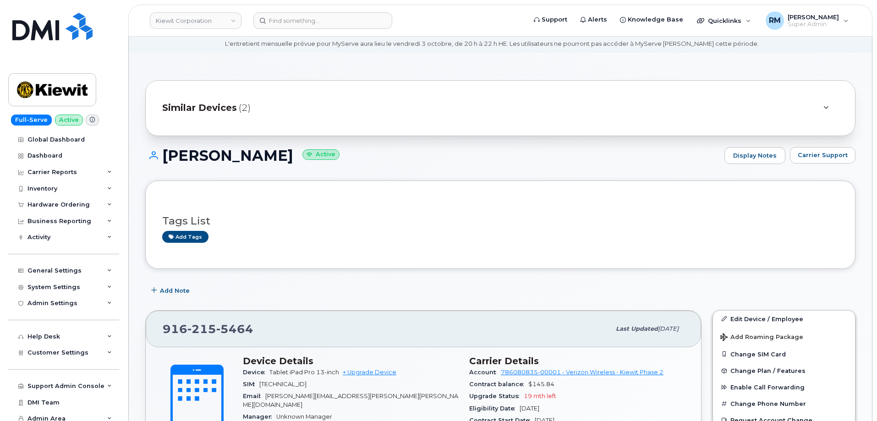
scroll to position [46, 0]
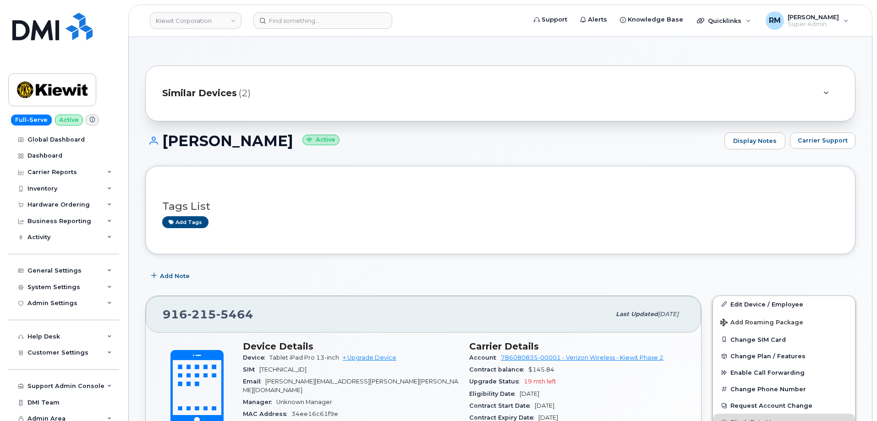
click at [240, 96] on span "(2)" at bounding box center [245, 93] width 12 height 13
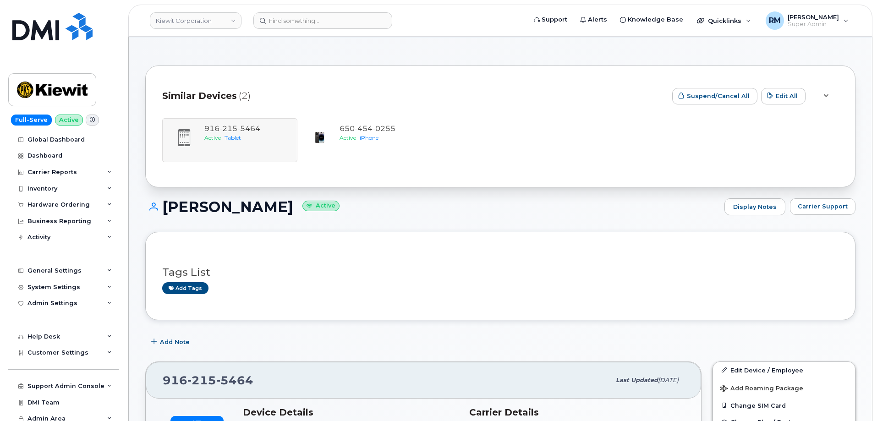
click at [240, 96] on span "(2)" at bounding box center [245, 95] width 12 height 13
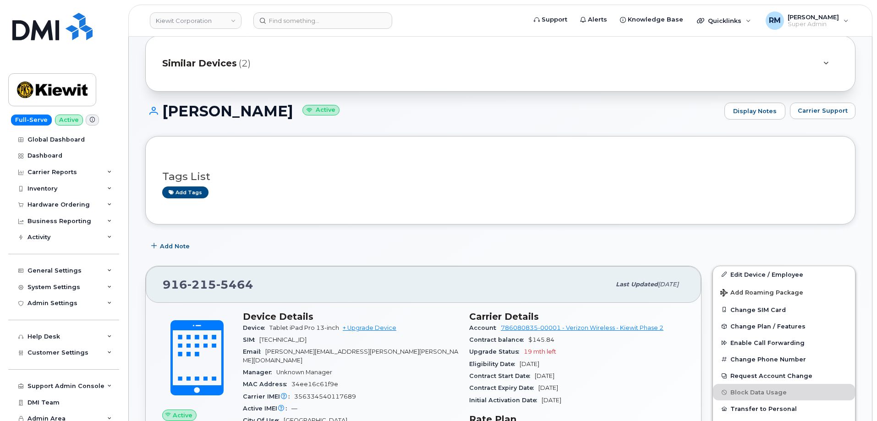
scroll to position [92, 0]
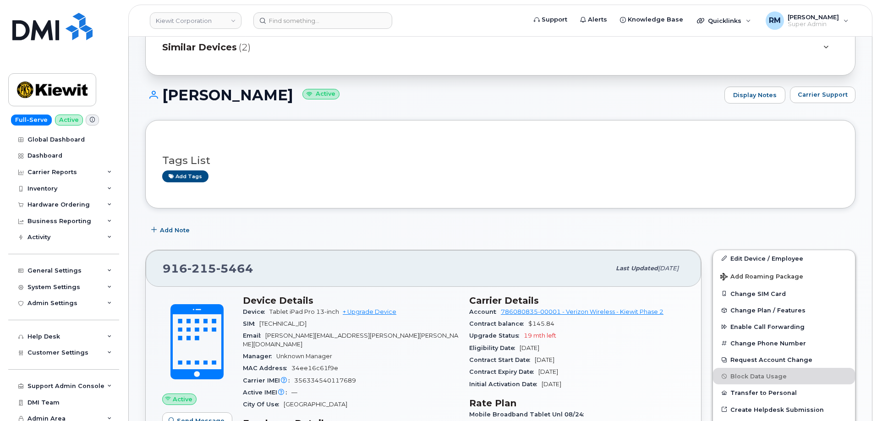
click at [232, 55] on div "Similar Devices (2)" at bounding box center [487, 48] width 651 height 22
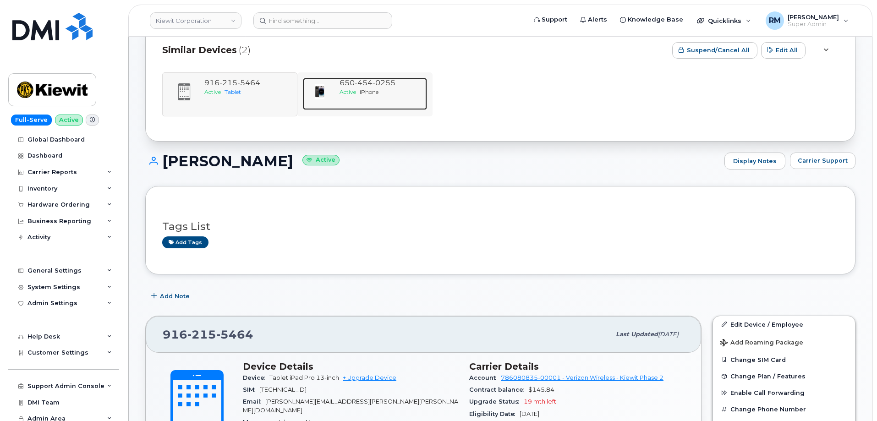
click at [374, 89] on span "iPhone" at bounding box center [369, 91] width 19 height 7
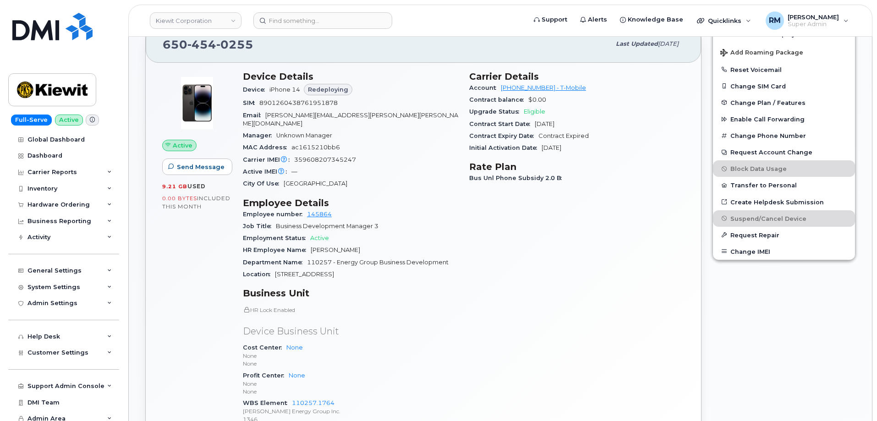
scroll to position [321, 0]
